Goal: Task Accomplishment & Management: Use online tool/utility

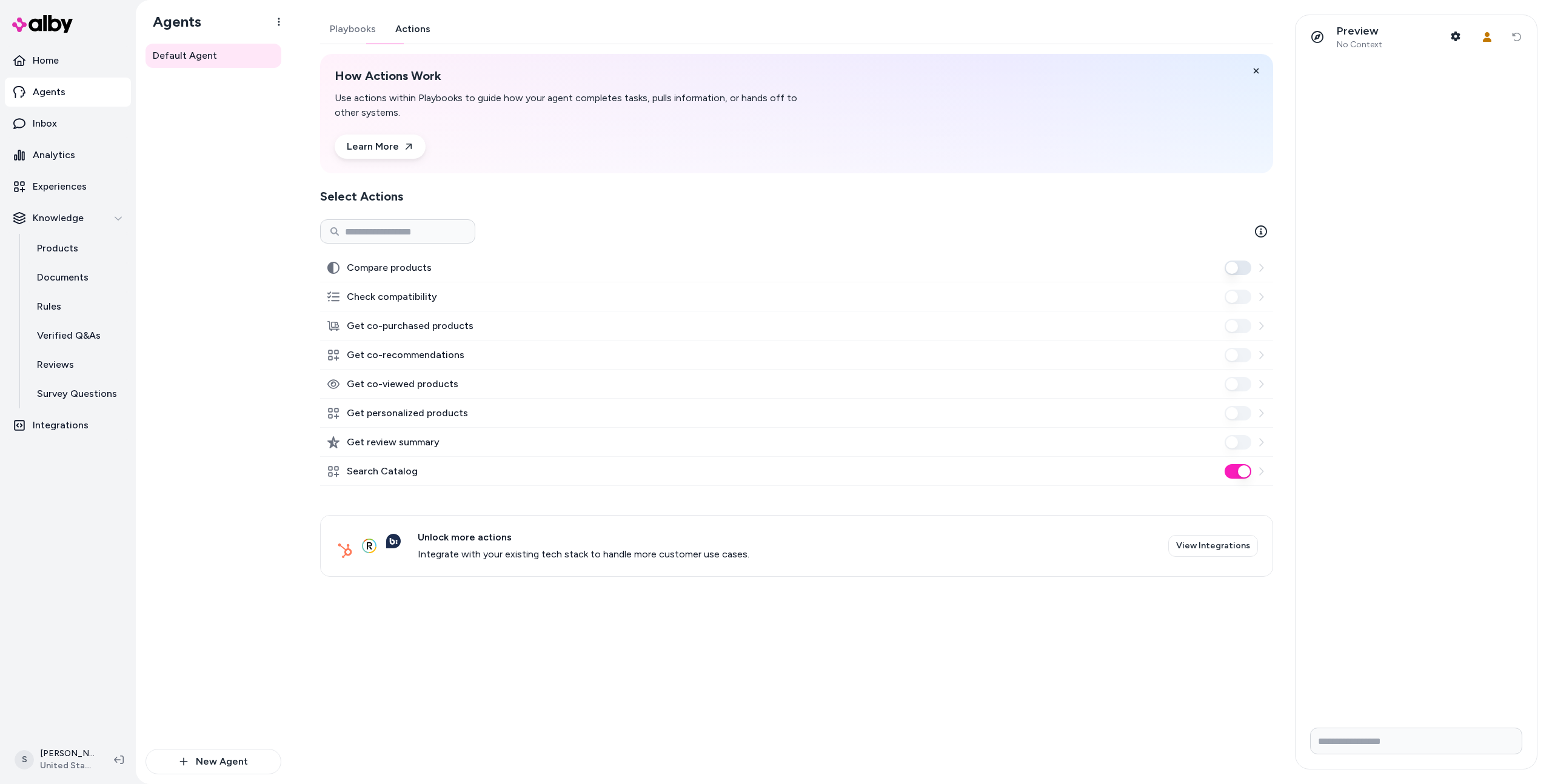
click at [623, 675] on div "Playbooks Actions How Actions Work Use actions within Playbooks to guide how yo…" at bounding box center [793, 392] width 975 height 755
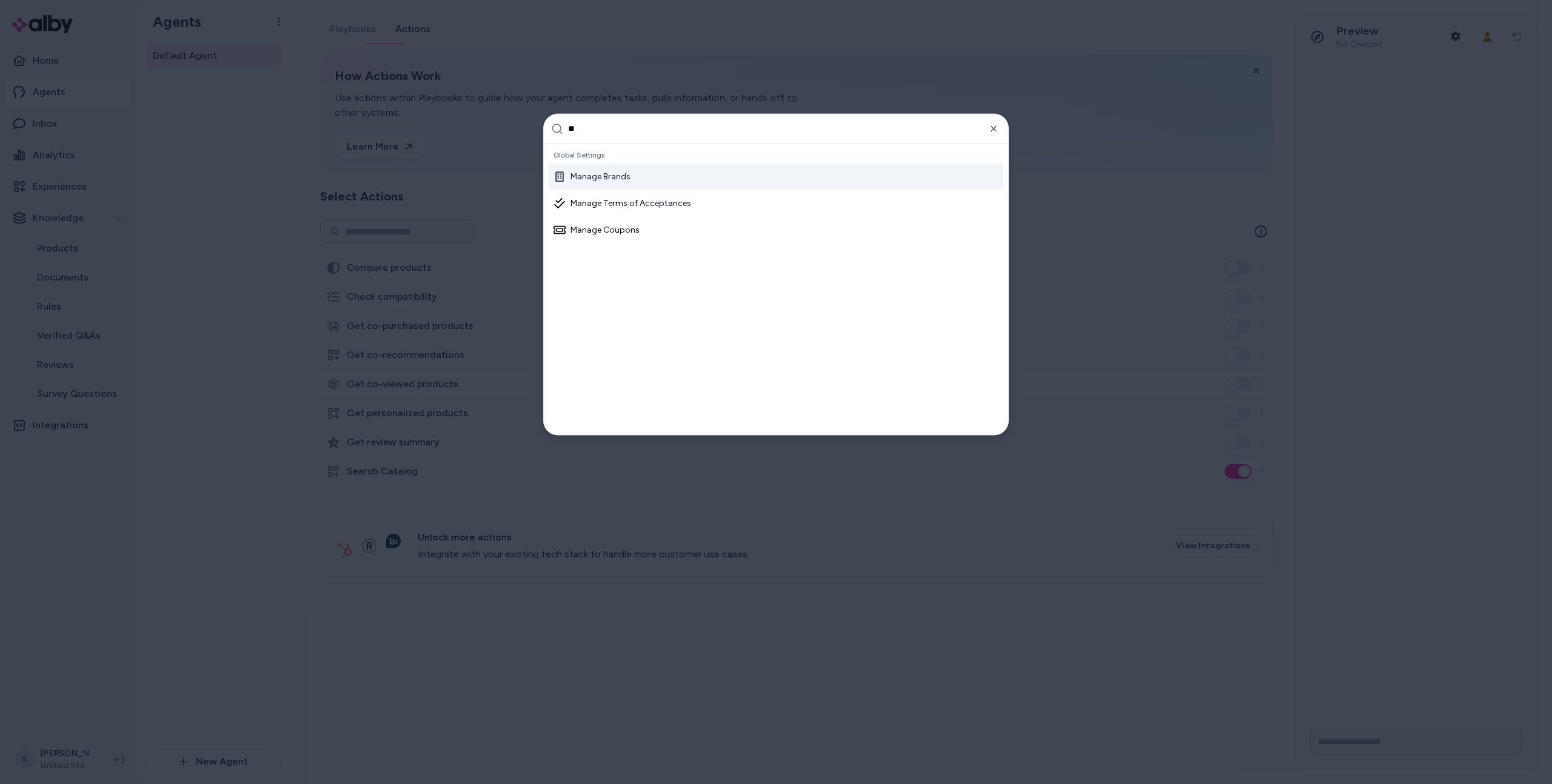
type input "*"
type input "****"
click at [604, 172] on span "Bare Necessities" at bounding box center [601, 177] width 63 height 12
